Goal: Check status: Check status

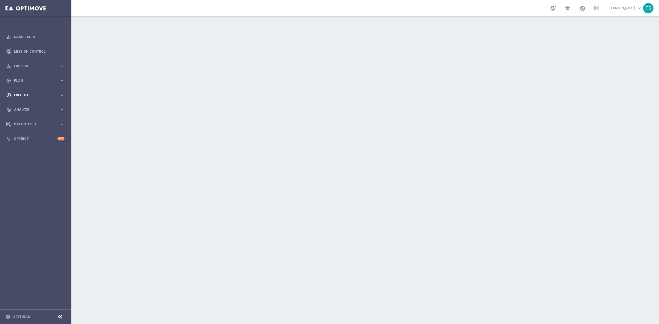
click at [49, 100] on div "play_circle_outline Execute keyboard_arrow_right" at bounding box center [35, 95] width 71 height 15
click at [44, 105] on link "Campaign Builder" at bounding box center [35, 106] width 43 height 4
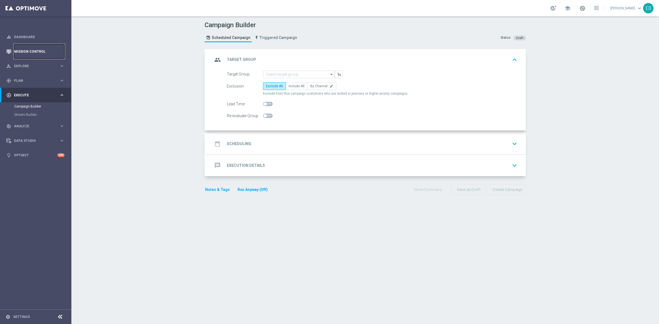
click at [42, 53] on link "Mission Control" at bounding box center [39, 51] width 50 height 15
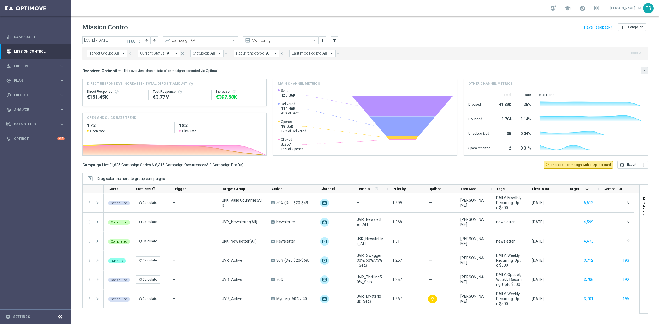
click at [647, 69] on button "keyboard_arrow_down" at bounding box center [643, 70] width 7 height 7
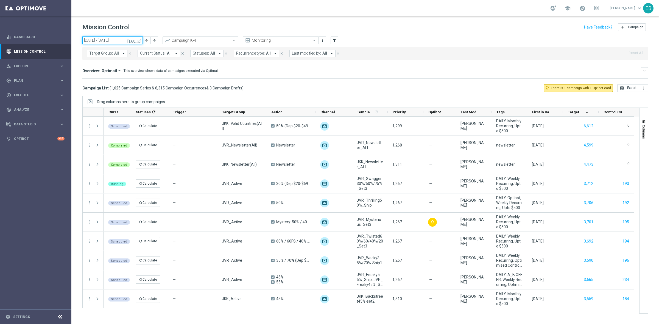
click at [113, 38] on input "[DATE] - [DATE]" at bounding box center [112, 40] width 60 height 8
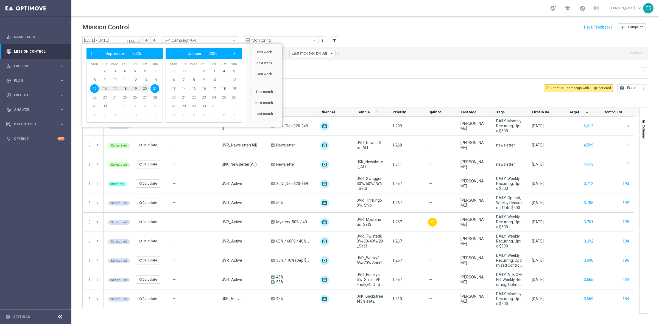
click at [145, 86] on span "20" at bounding box center [144, 88] width 9 height 9
type input "[DATE] - [DATE]"
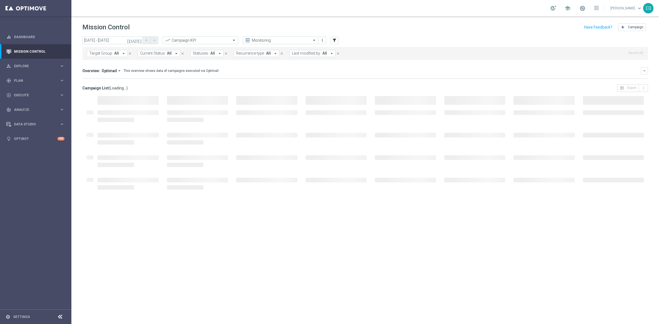
click at [217, 54] on icon "arrow_drop_down" at bounding box center [219, 53] width 5 height 5
click at [219, 113] on div "Failed" at bounding box center [220, 114] width 54 height 9
drag, startPoint x: 223, startPoint y: 130, endPoint x: 220, endPoint y: 145, distance: 15.3
click at [223, 130] on div "Not Run" at bounding box center [220, 132] width 54 height 9
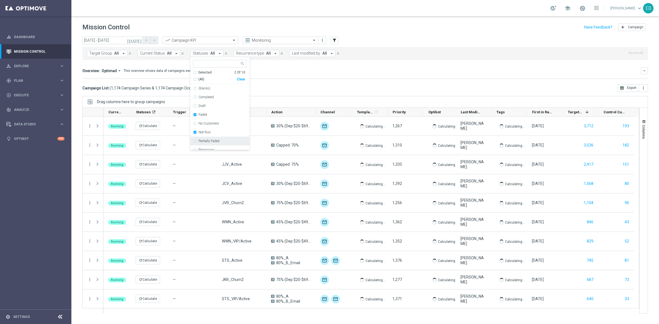
drag, startPoint x: 224, startPoint y: 145, endPoint x: 228, endPoint y: 134, distance: 11.2
click at [224, 145] on div "Partially Failed" at bounding box center [220, 141] width 54 height 9
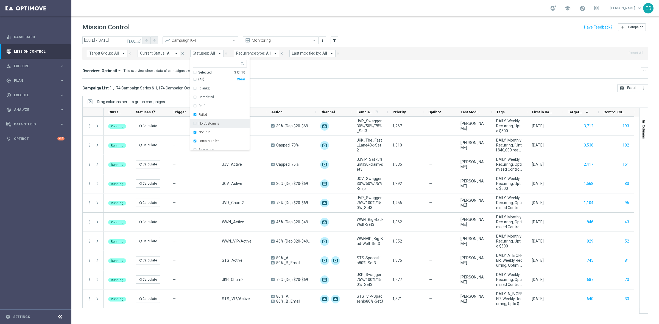
scroll to position [22, 0]
click at [319, 91] on div "Campaign List ( 1,174 Campaign Series & 1,174 Campaign Occurrences & 2 Campaign…" at bounding box center [364, 88] width 565 height 8
